Goal: Find specific page/section: Find specific page/section

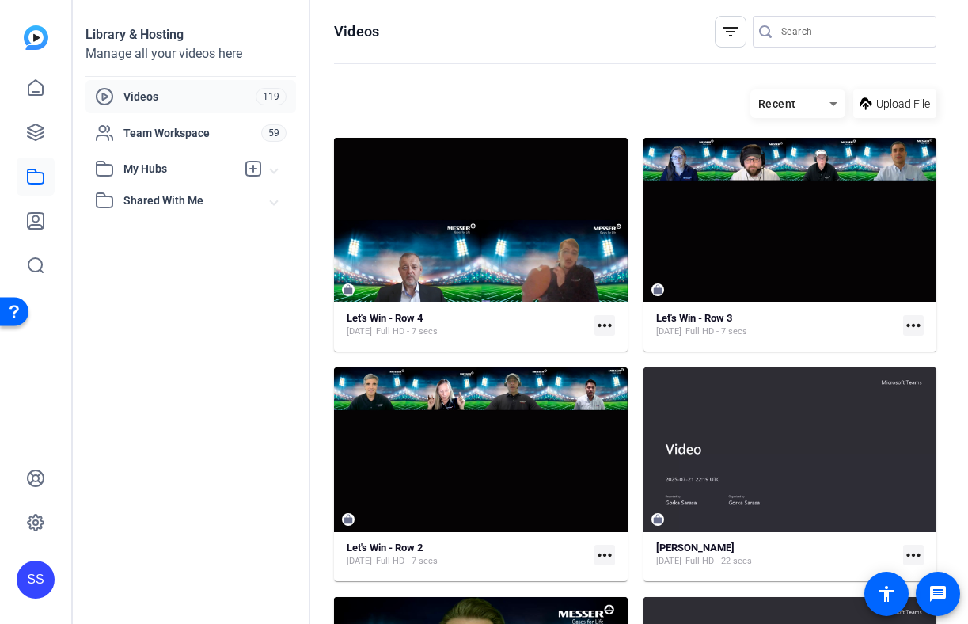
click at [29, 589] on div "SS" at bounding box center [36, 580] width 38 height 38
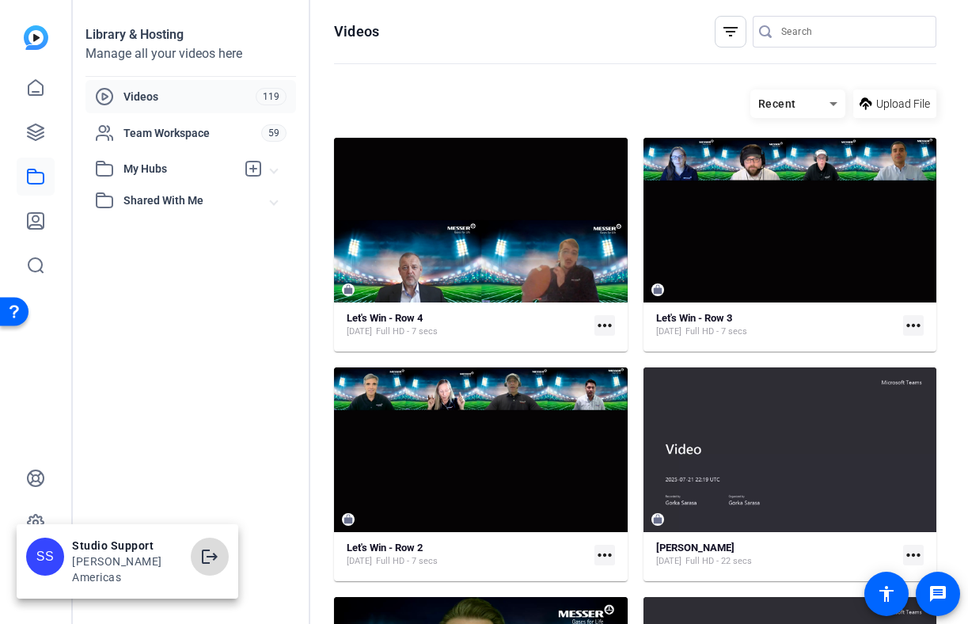
click at [200, 558] on mat-icon "logout" at bounding box center [209, 556] width 19 height 19
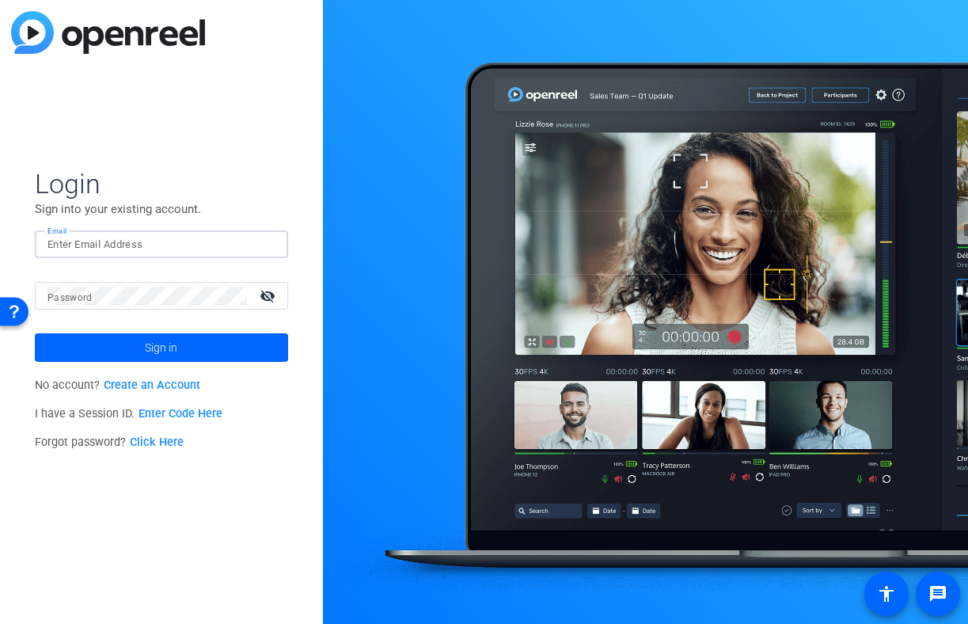
click at [217, 250] on input "Email" at bounding box center [162, 244] width 228 height 19
click at [207, 247] on input "Email" at bounding box center [162, 244] width 228 height 19
click at [93, 241] on input "Email" at bounding box center [162, 244] width 228 height 19
click at [260, 244] on img at bounding box center [262, 244] width 11 height 19
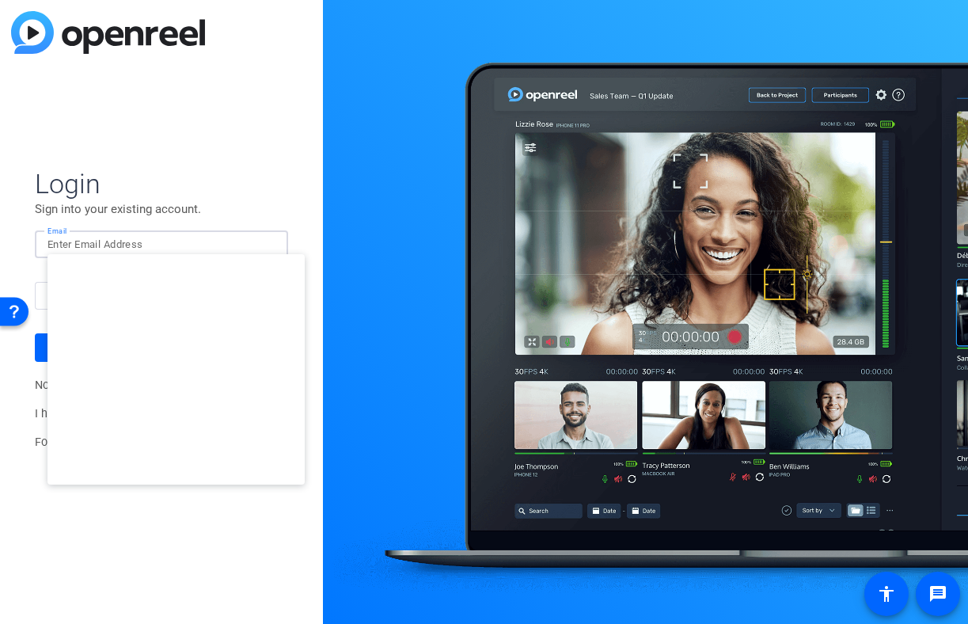
type input "studiosupport+1@openreel.com"
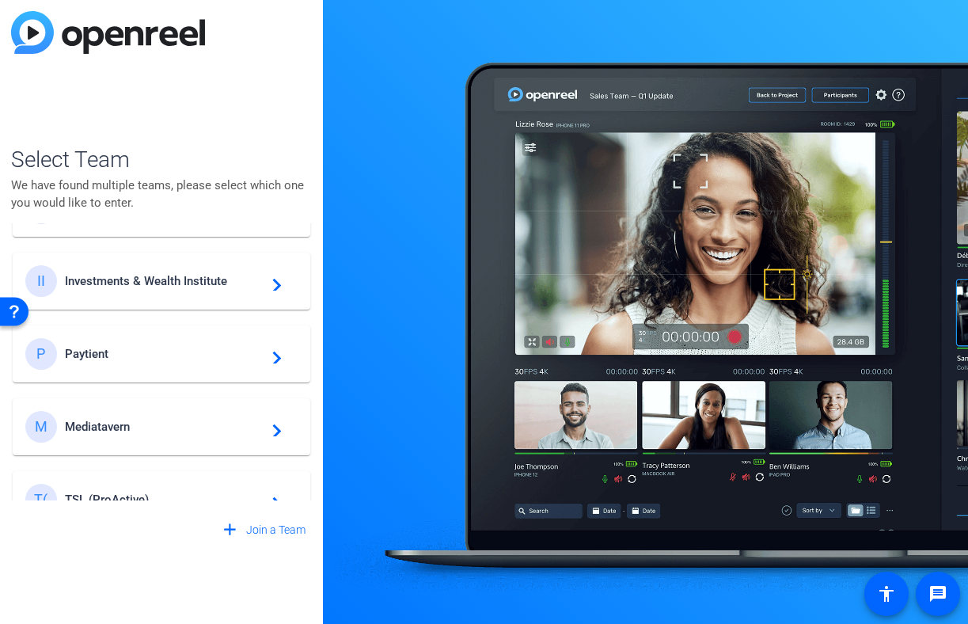
scroll to position [734, 0]
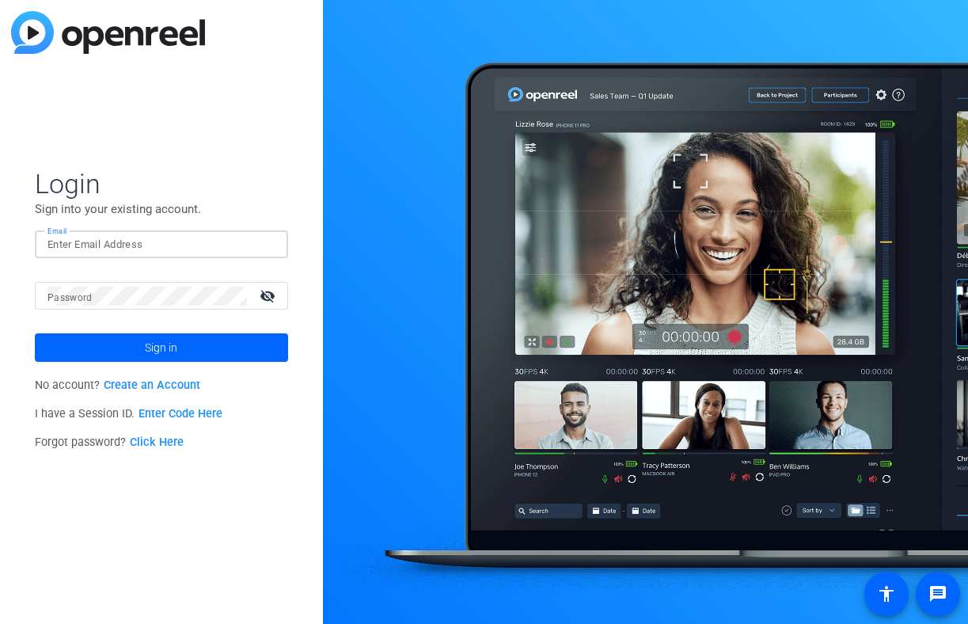
click at [169, 245] on input "Email" at bounding box center [162, 244] width 228 height 19
click at [264, 248] on img at bounding box center [262, 244] width 11 height 19
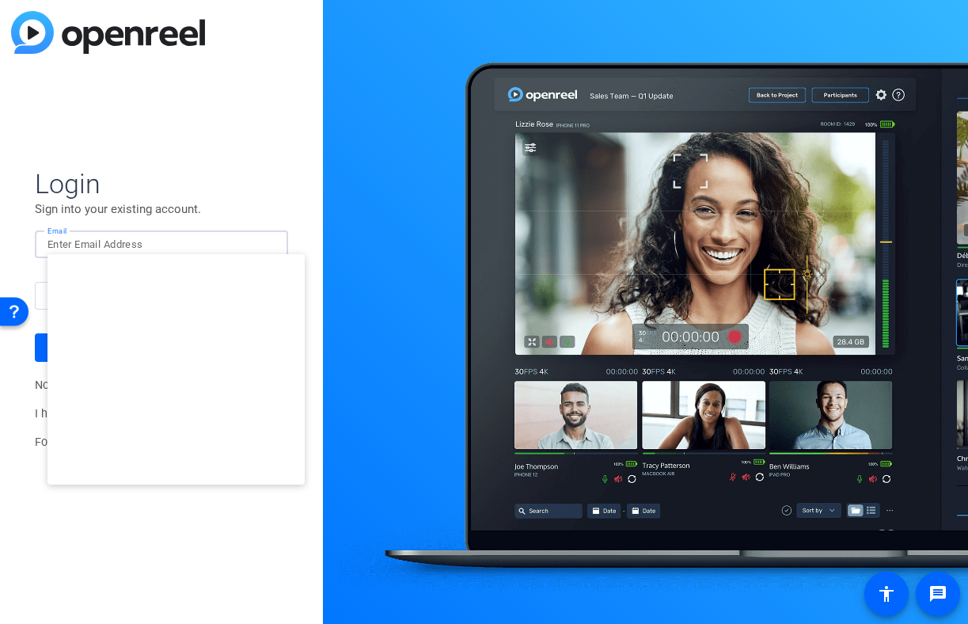
type input "studiosupport+2@openreel.com"
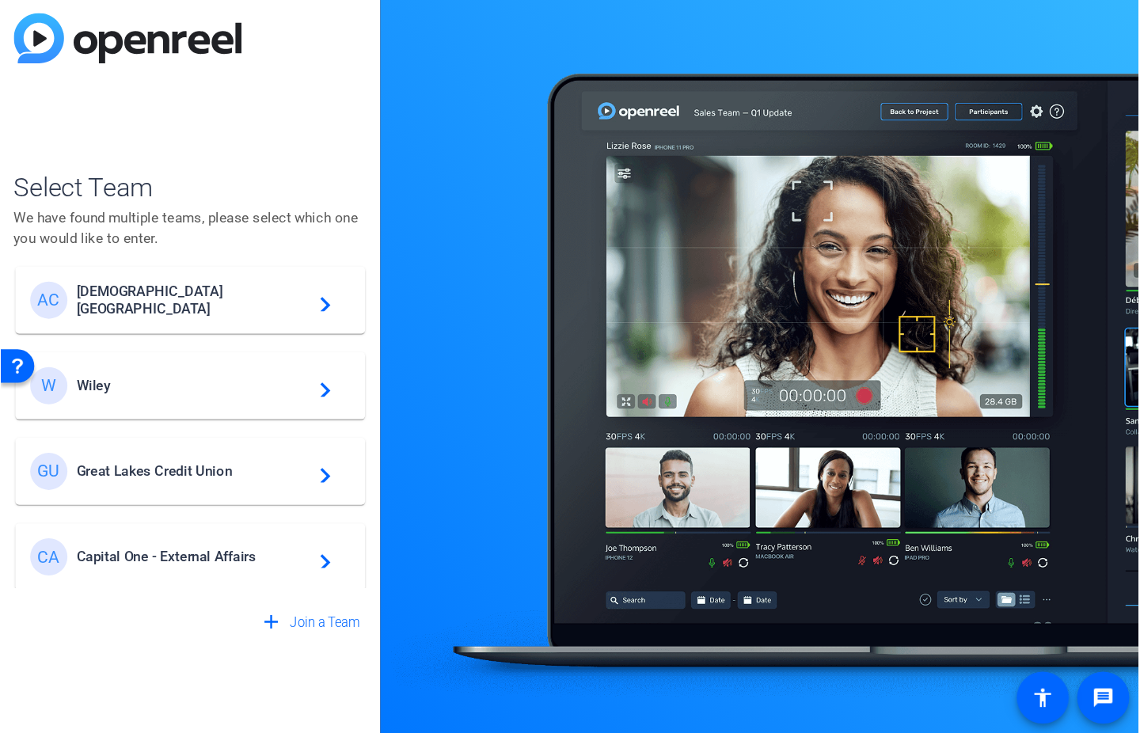
scroll to position [25, 0]
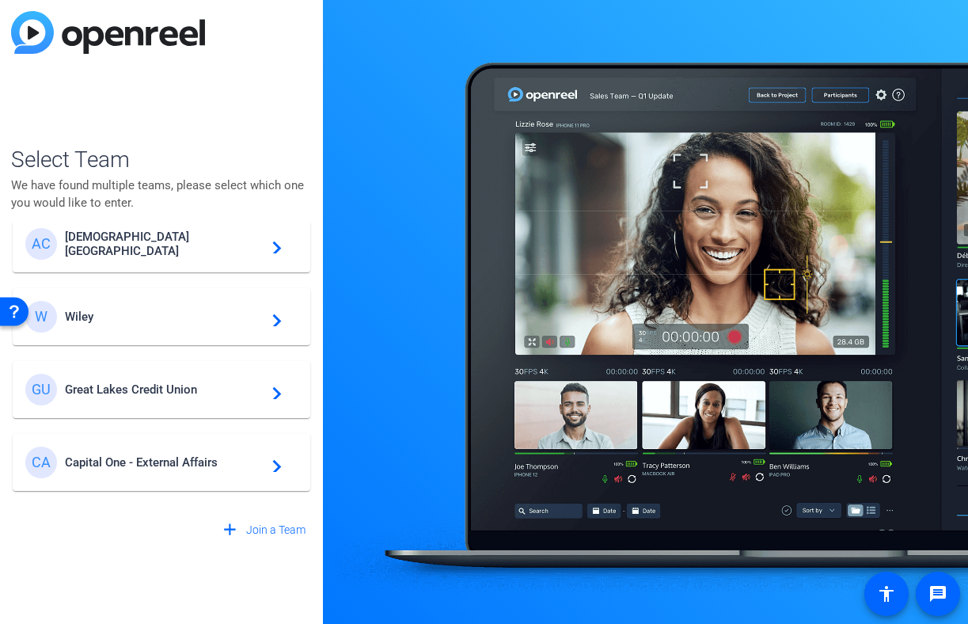
click at [163, 382] on span "Great Lakes Credit Union" at bounding box center [164, 389] width 198 height 14
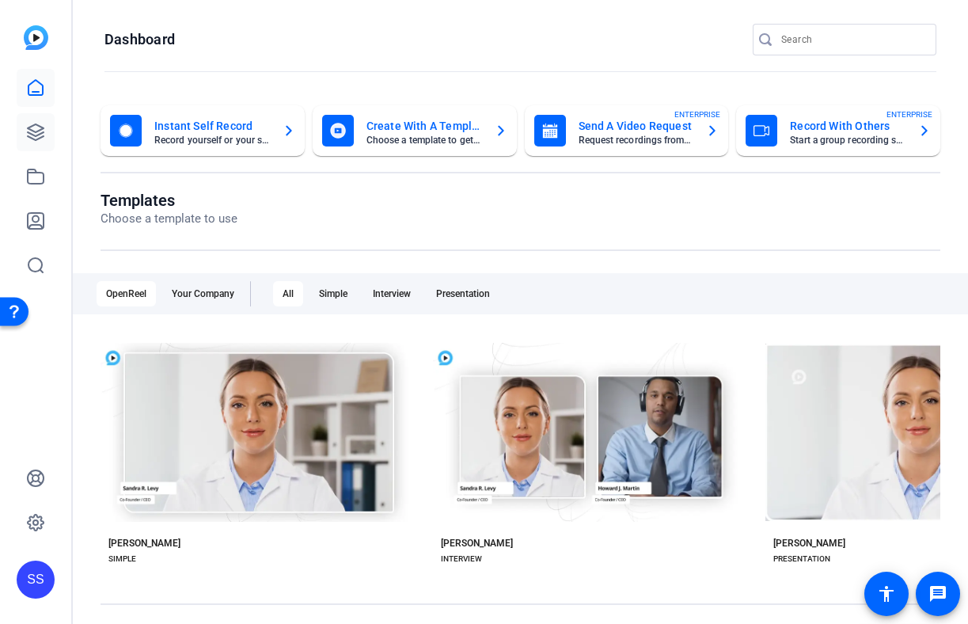
click at [34, 129] on icon at bounding box center [35, 132] width 19 height 19
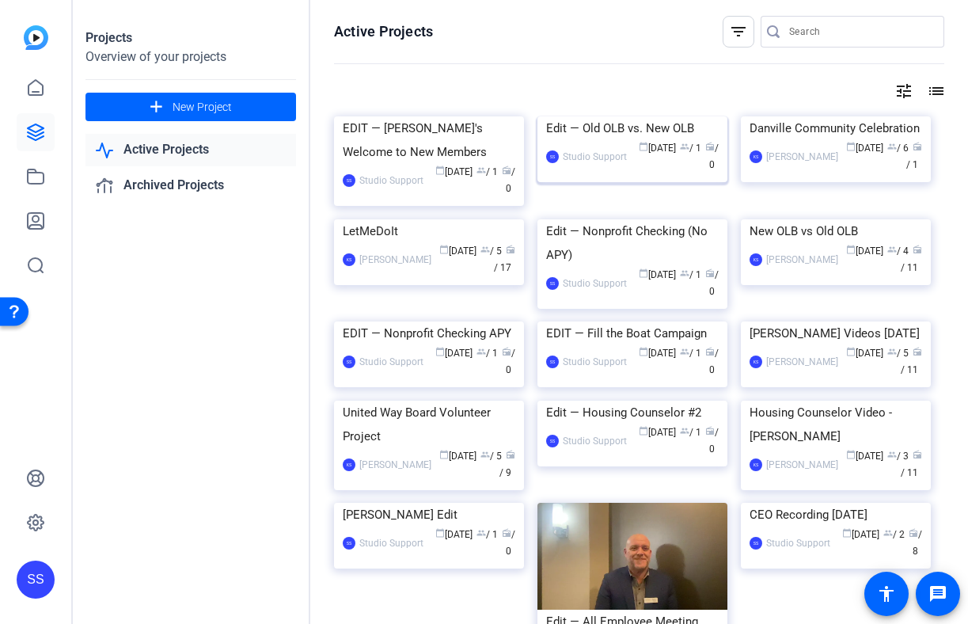
click at [572, 173] on div "SS Studio Support calendar_today Aug 20 group / 1 radio / 0" at bounding box center [632, 156] width 173 height 33
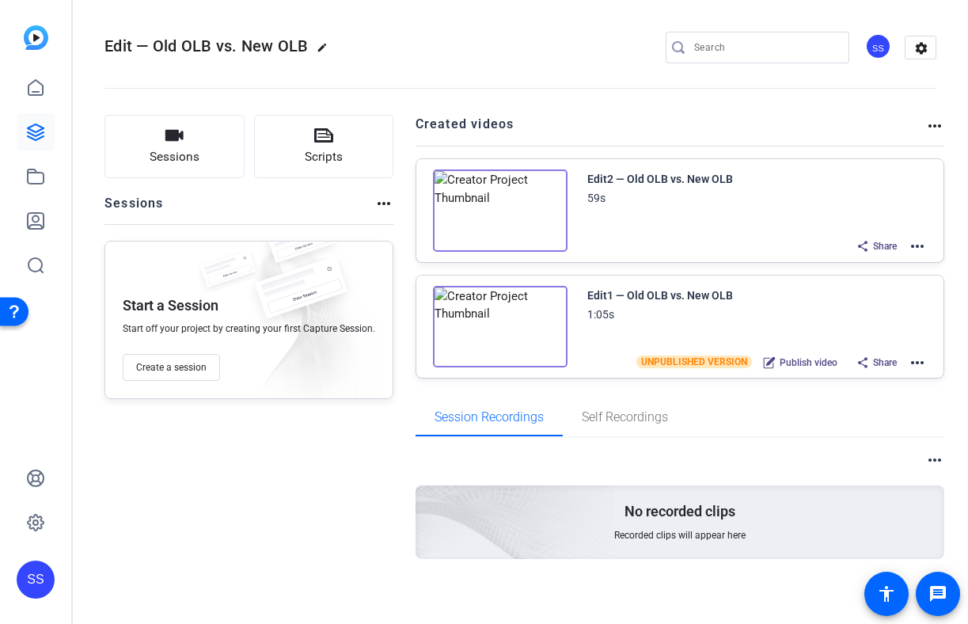
click at [919, 245] on mat-icon "more_horiz" at bounding box center [917, 246] width 19 height 19
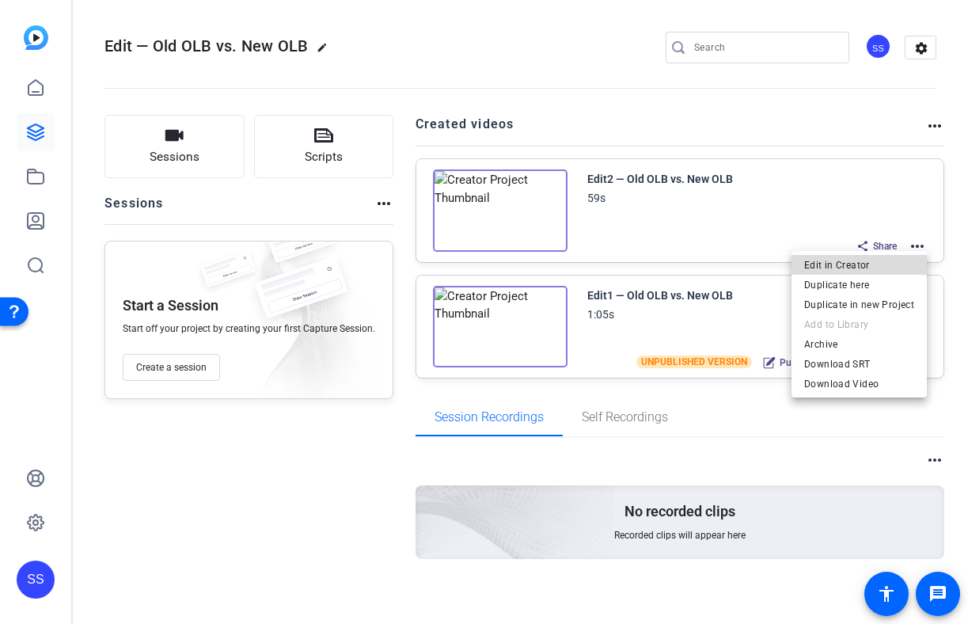
click at [877, 257] on span "Edit in Creator" at bounding box center [859, 265] width 110 height 19
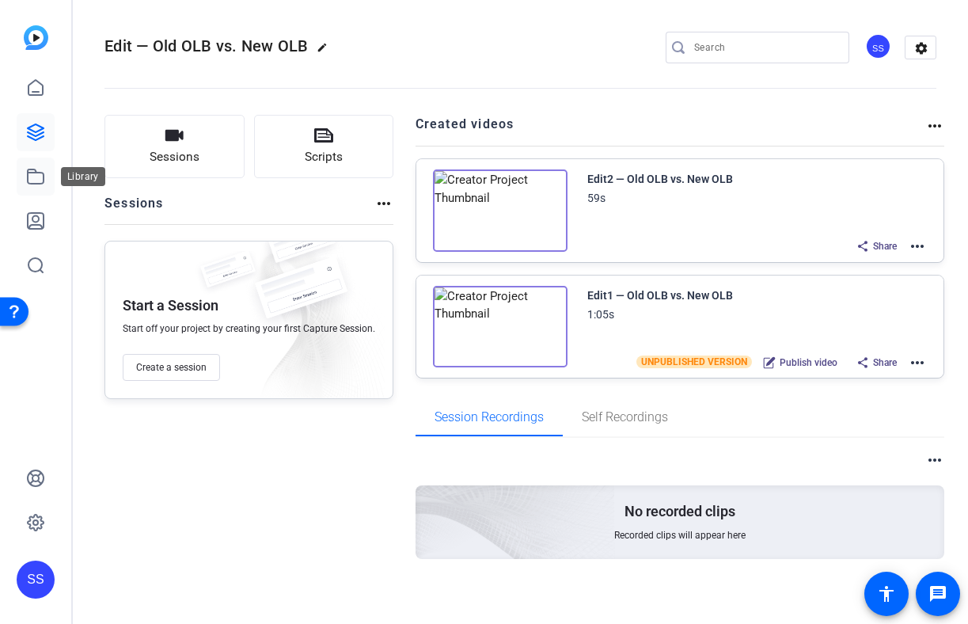
click at [45, 177] on link at bounding box center [36, 177] width 38 height 38
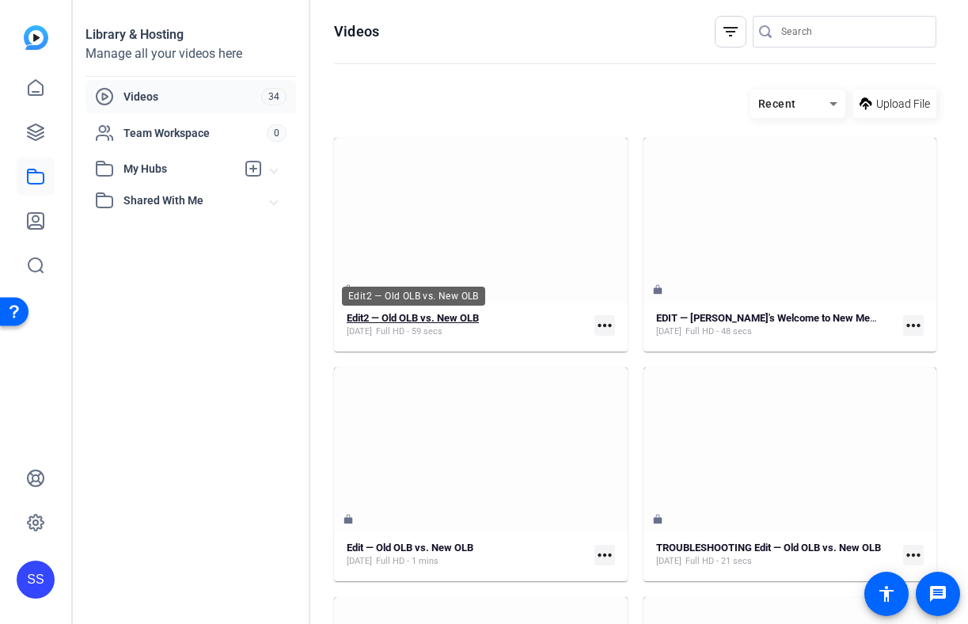
click at [479, 314] on strong "Edit2 — Old OLB vs. New OLB" at bounding box center [413, 318] width 132 height 12
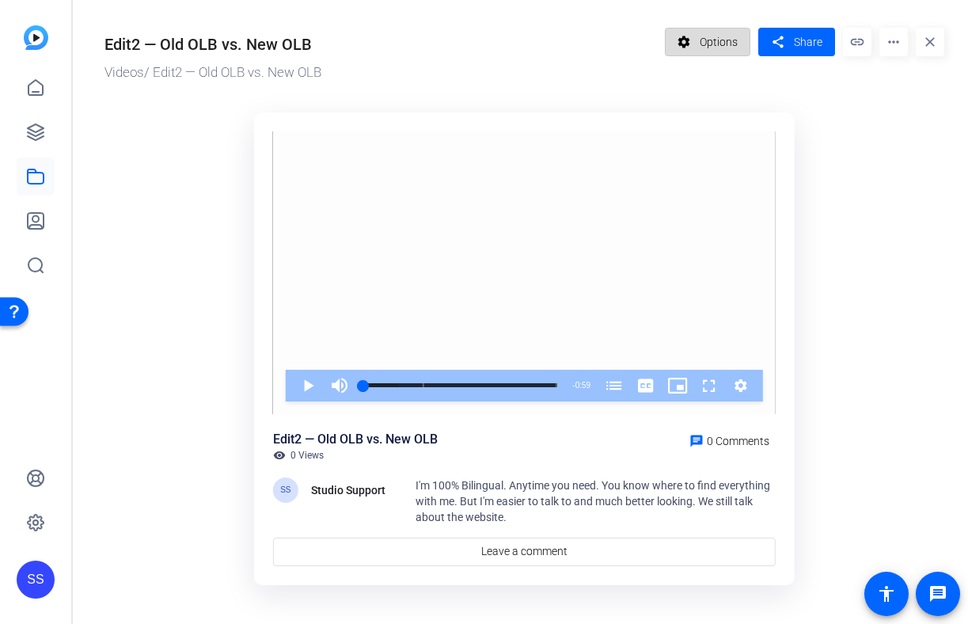
click at [716, 46] on span "Options" at bounding box center [719, 42] width 38 height 30
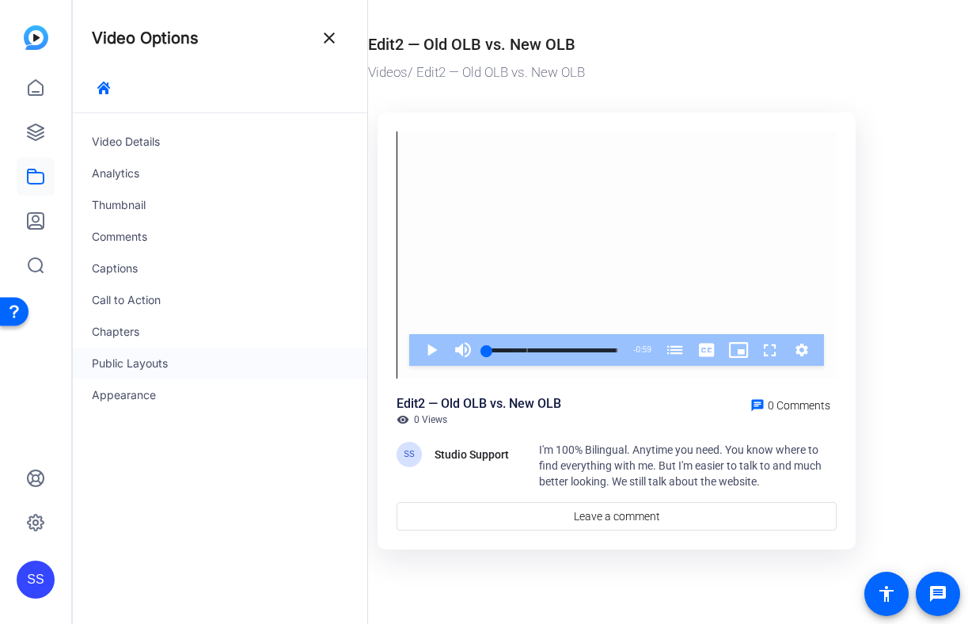
click at [188, 348] on div "Public Layouts" at bounding box center [220, 364] width 295 height 32
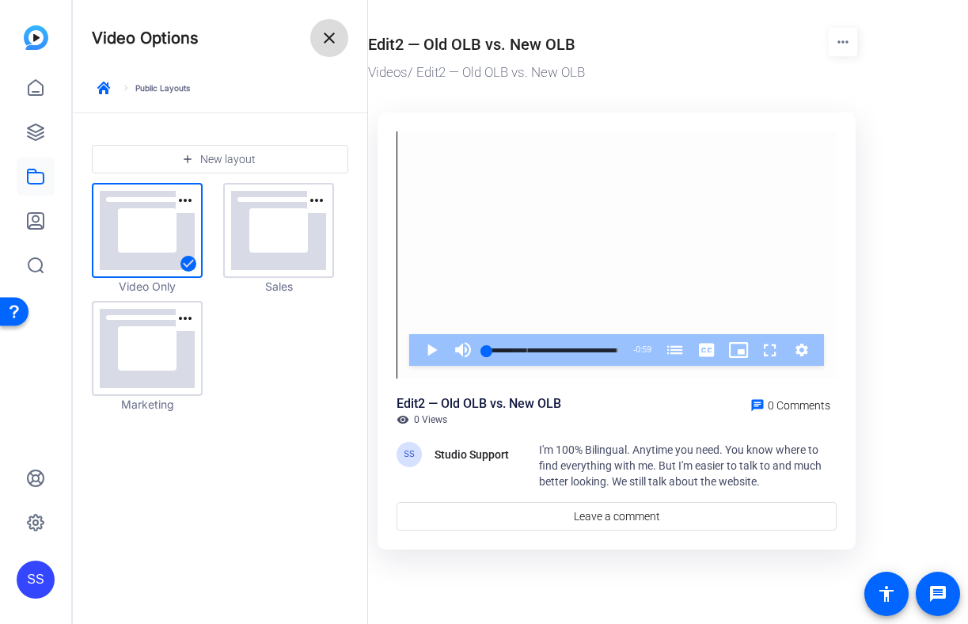
click at [323, 48] on span at bounding box center [329, 38] width 38 height 38
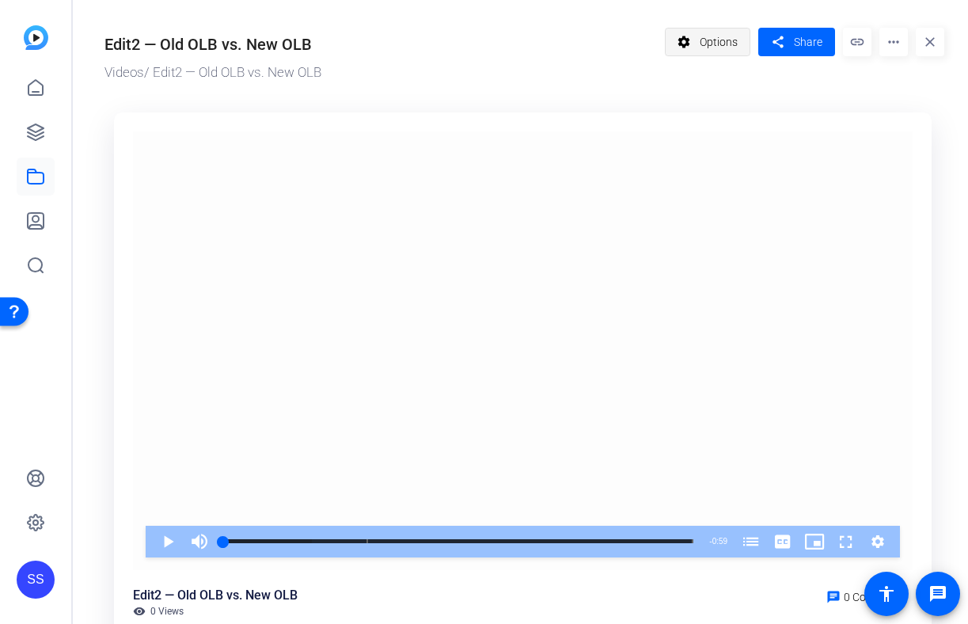
click at [711, 36] on span "Options" at bounding box center [719, 42] width 38 height 30
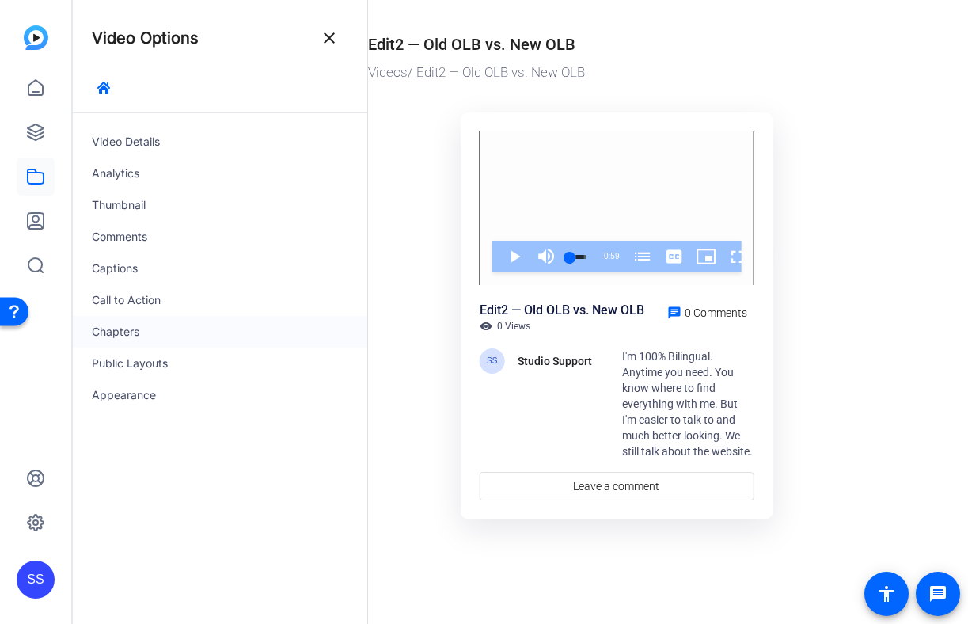
click at [181, 333] on div "Chapters" at bounding box center [220, 332] width 295 height 32
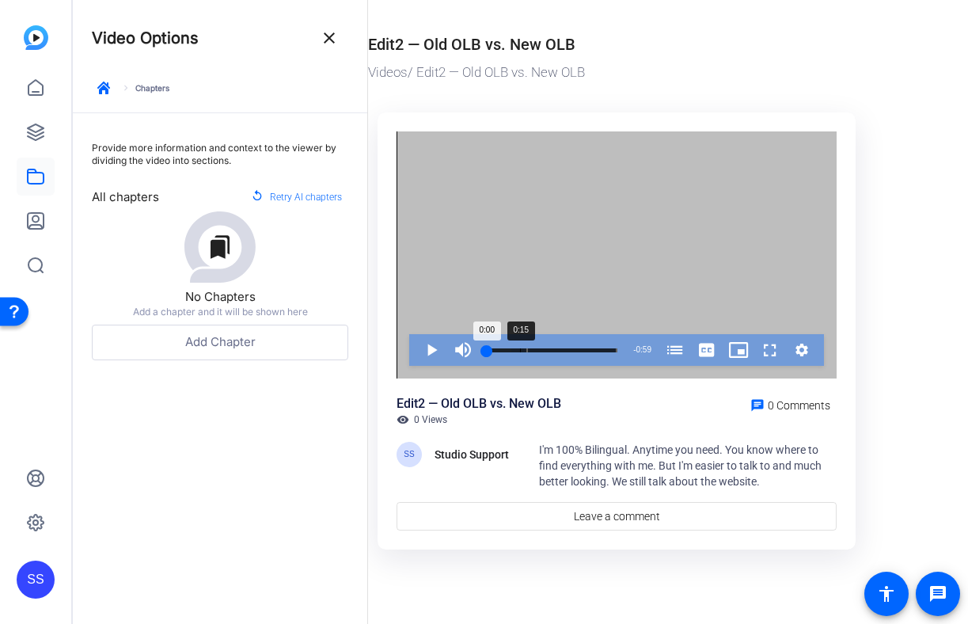
click at [520, 349] on div "0:15" at bounding box center [520, 350] width 1 height 4
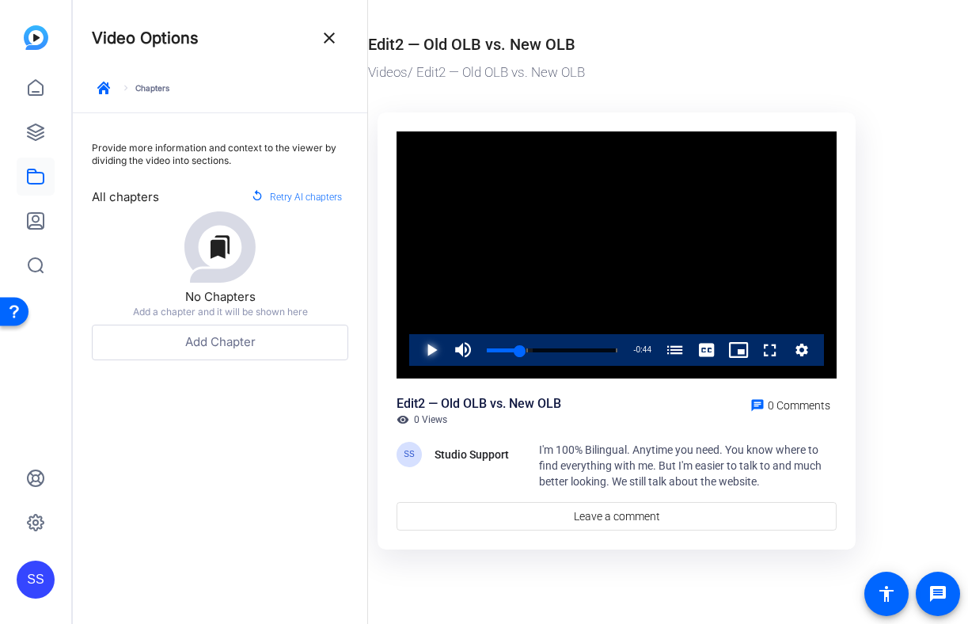
click at [416, 344] on span "Video Player" at bounding box center [416, 350] width 0 height 32
click at [416, 348] on span "Video Player" at bounding box center [416, 350] width 0 height 32
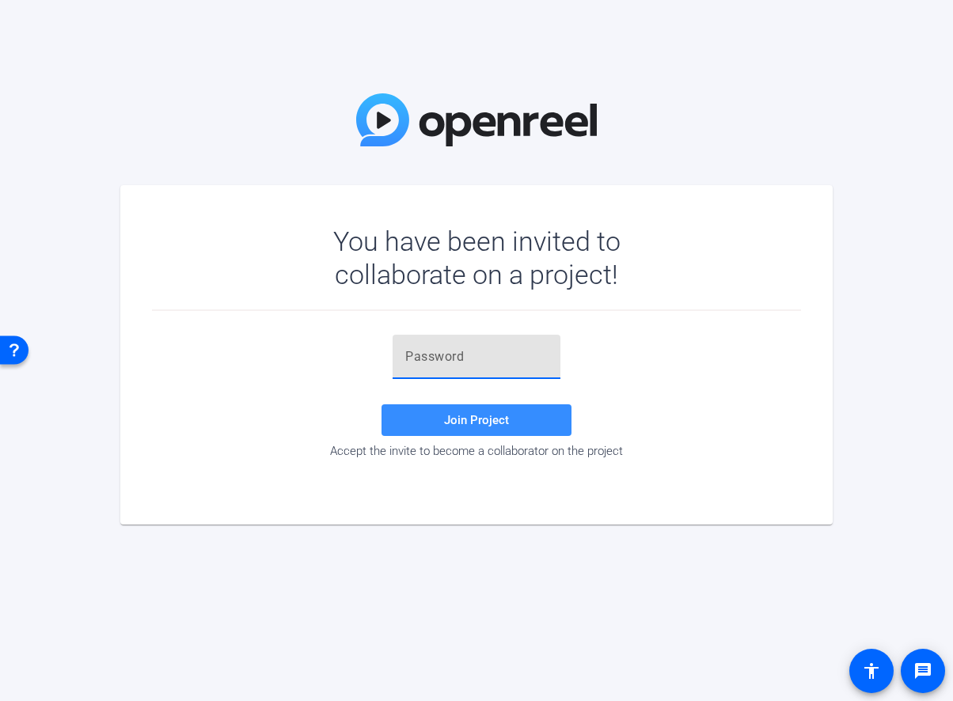
click at [431, 348] on input "text" at bounding box center [476, 357] width 143 height 19
paste input "0g}l=2"
type input "0g}l=2"
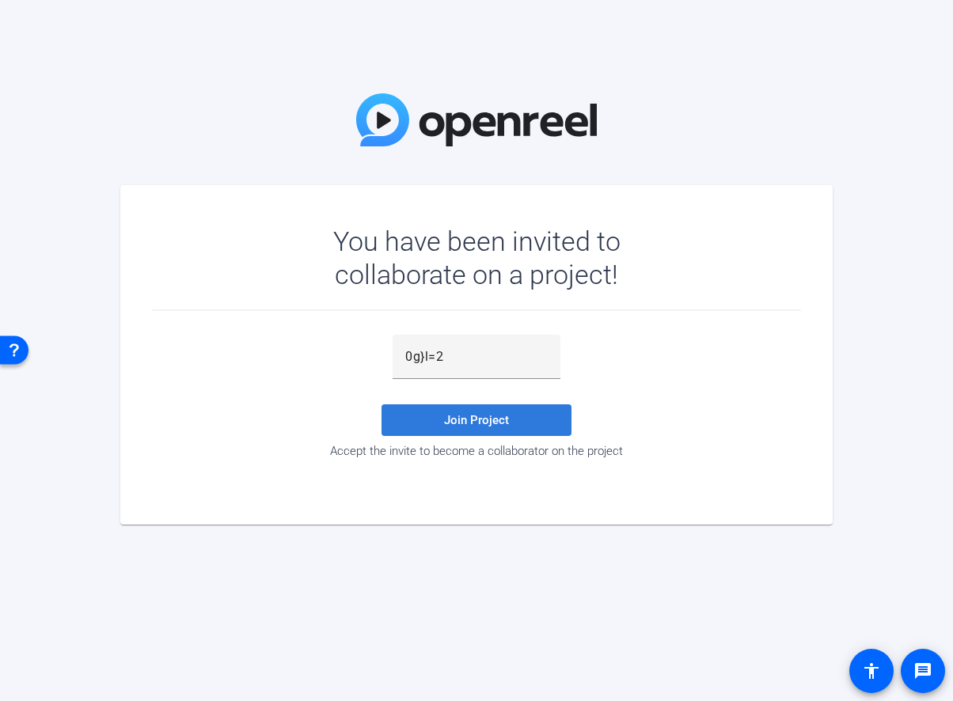
click at [536, 415] on span at bounding box center [477, 420] width 190 height 38
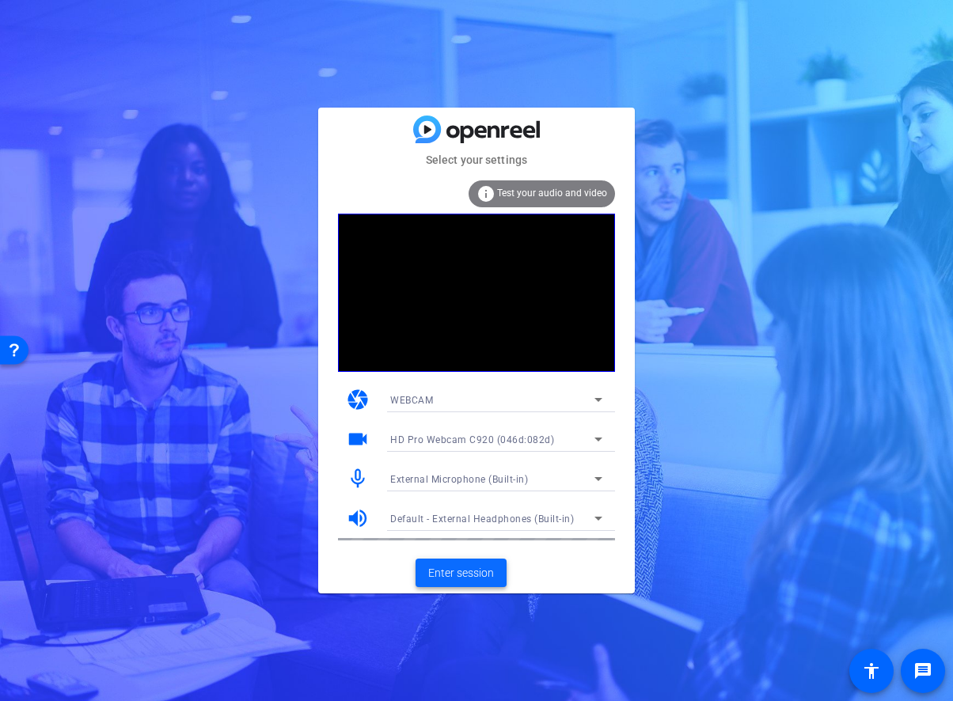
click at [434, 575] on span "Enter session" at bounding box center [461, 573] width 66 height 17
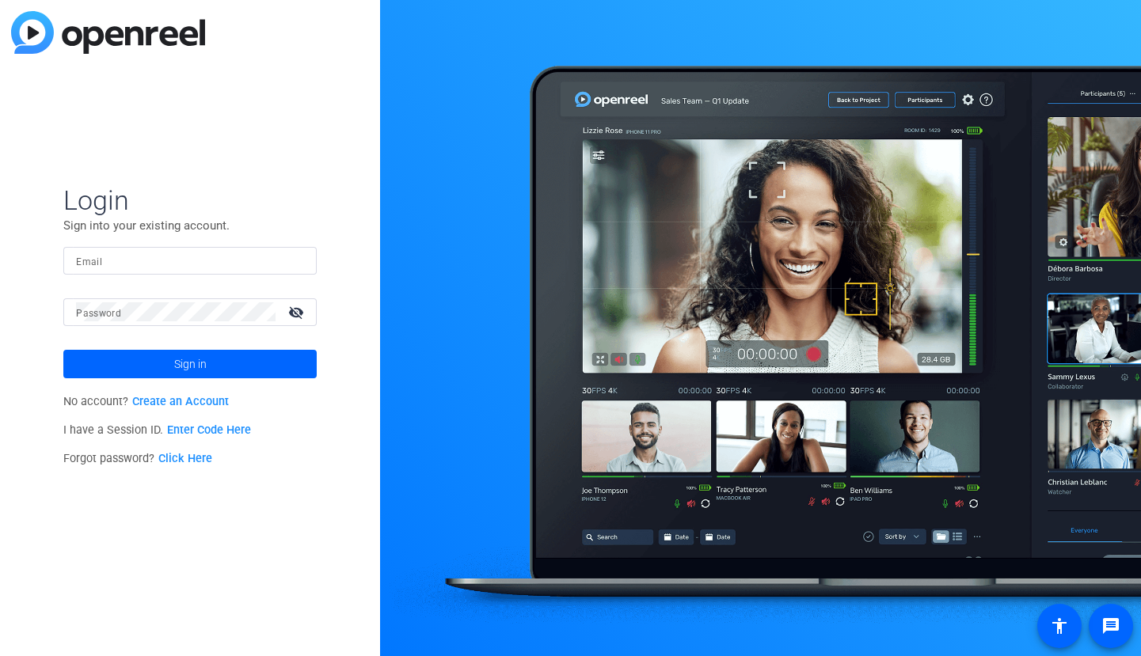
click at [181, 261] on input "Email" at bounding box center [190, 260] width 228 height 19
click at [293, 254] on img at bounding box center [290, 260] width 11 height 19
type input "[PERSON_NAME][EMAIL_ADDRESS][DOMAIN_NAME]"
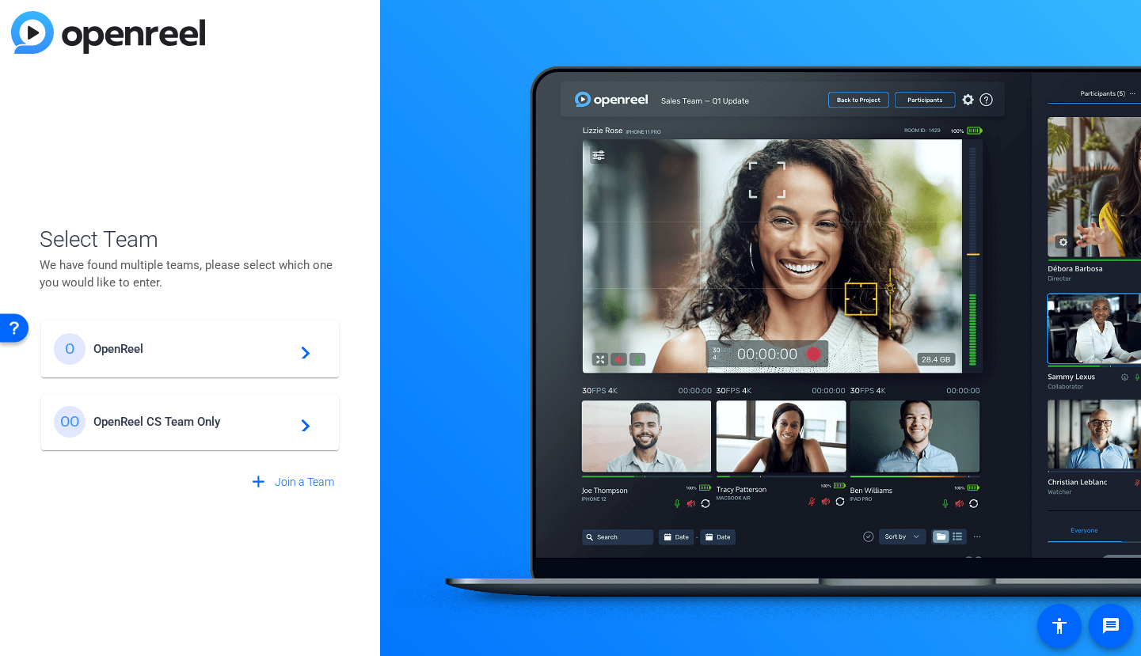
click at [184, 355] on div "O OpenReel navigate_next" at bounding box center [190, 349] width 272 height 32
